Goal: Information Seeking & Learning: Learn about a topic

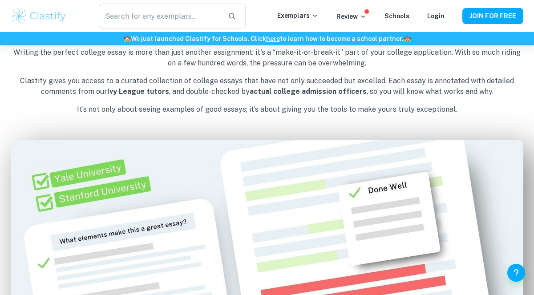
scroll to position [378, 0]
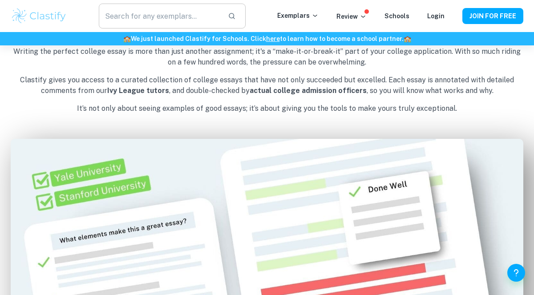
click at [116, 20] on input "text" at bounding box center [160, 16] width 122 height 25
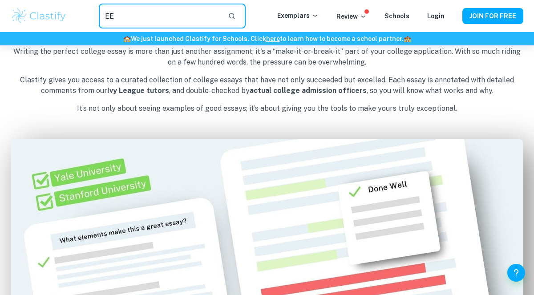
type input "EE"
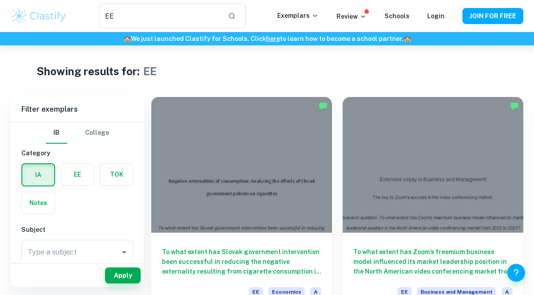
click at [76, 170] on label "button" at bounding box center [77, 174] width 33 height 21
click at [0, 0] on input "radio" at bounding box center [0, 0] width 0 height 0
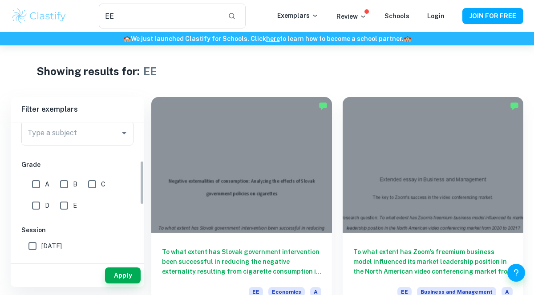
scroll to position [120, 0]
click at [111, 273] on button "Apply" at bounding box center [123, 275] width 36 height 16
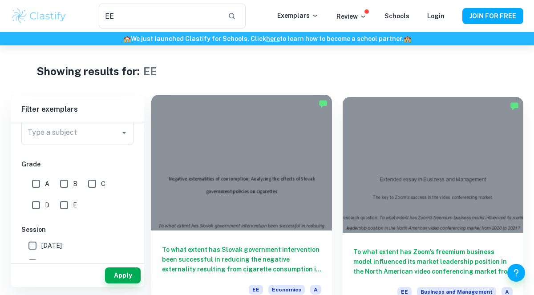
click at [285, 193] on div at bounding box center [241, 163] width 181 height 136
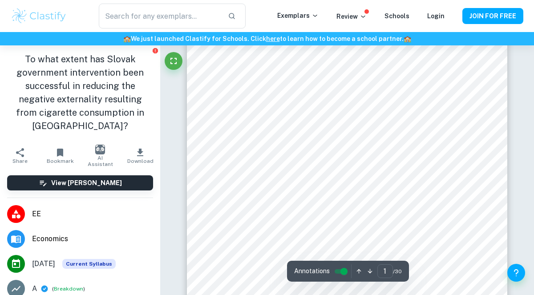
scroll to position [112, 0]
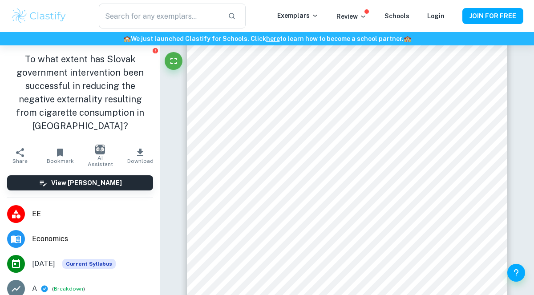
type input "EE"
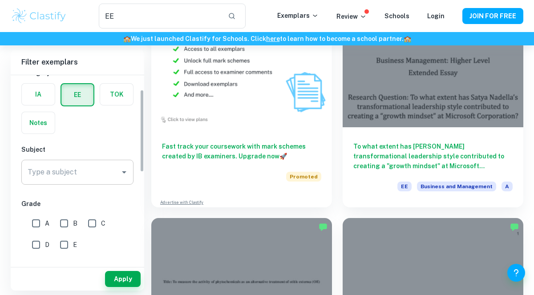
scroll to position [35, 0]
click at [37, 217] on input "A" at bounding box center [36, 222] width 18 height 18
checkbox input "true"
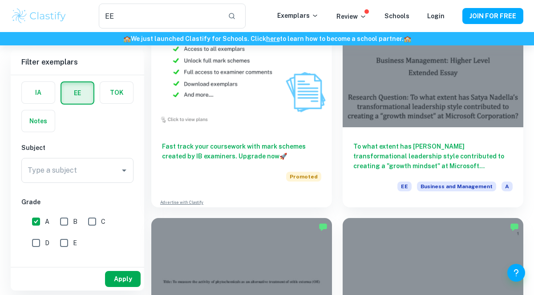
click at [124, 279] on button "Apply" at bounding box center [123, 279] width 36 height 16
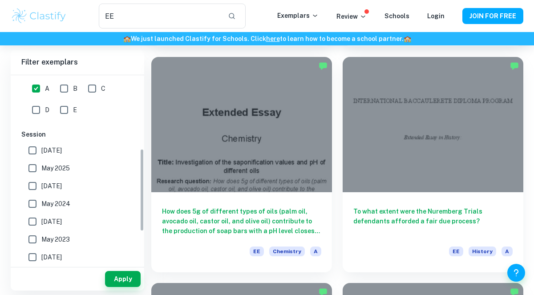
scroll to position [181, 0]
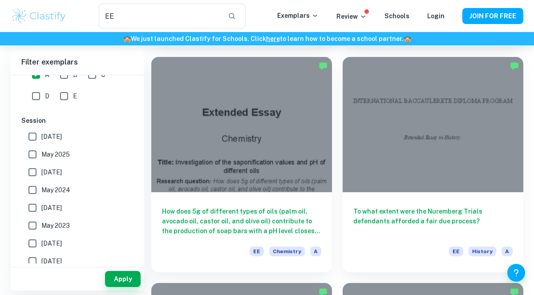
click at [33, 140] on input "[DATE]" at bounding box center [33, 137] width 18 height 18
checkbox input "true"
click at [33, 155] on input "May 2025" at bounding box center [33, 154] width 18 height 18
checkbox input "true"
click at [31, 171] on input "[DATE]" at bounding box center [33, 172] width 18 height 18
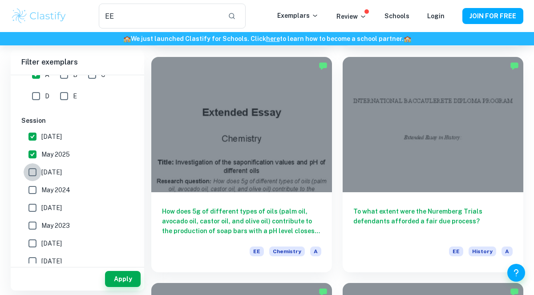
checkbox input "true"
click at [118, 271] on button "Apply" at bounding box center [123, 279] width 36 height 16
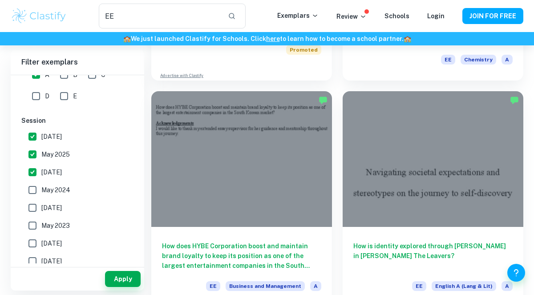
scroll to position [459, 0]
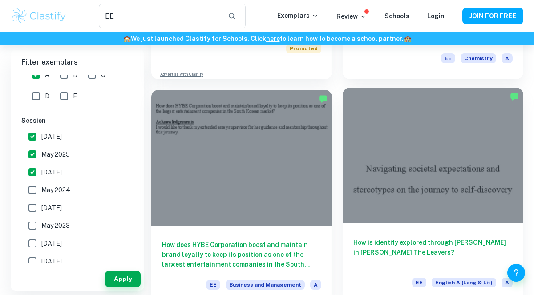
click at [381, 152] on div at bounding box center [432, 156] width 181 height 136
